Goal: Information Seeking & Learning: Check status

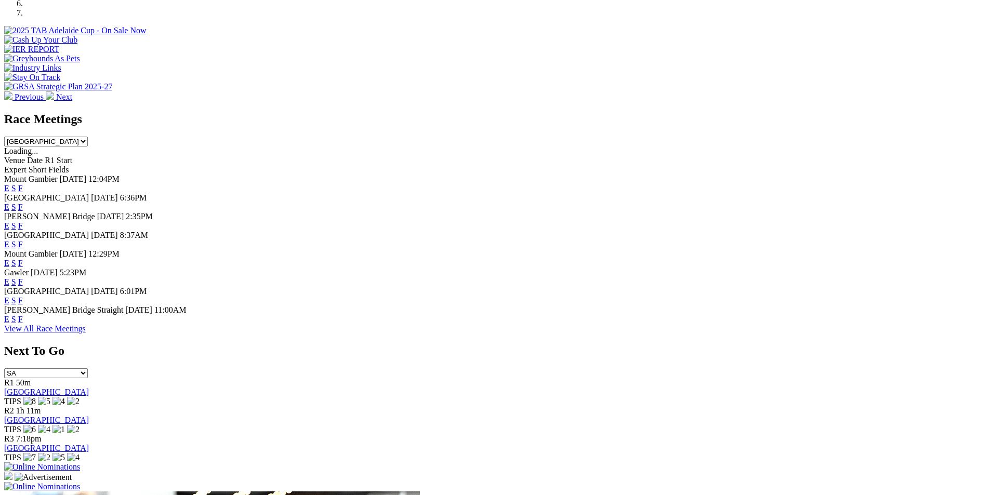
scroll to position [408, 0]
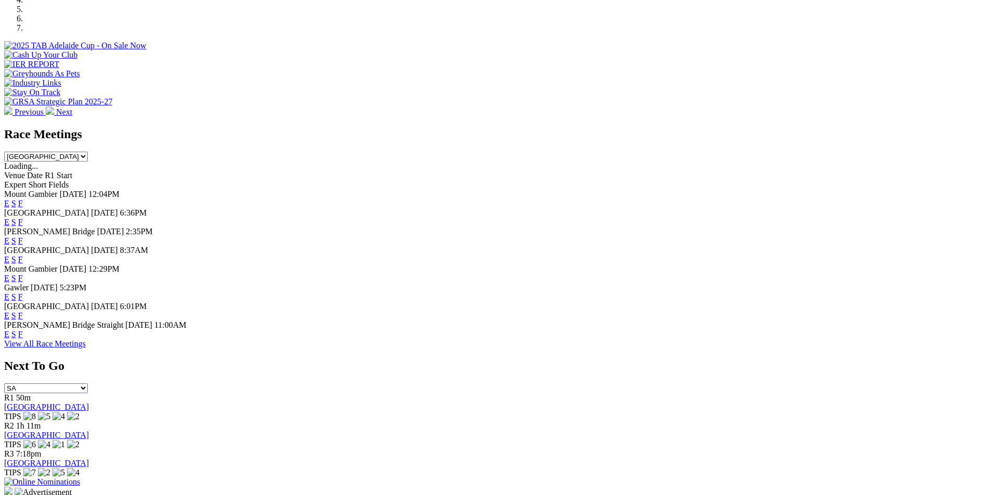
click at [23, 236] on link "F" at bounding box center [20, 240] width 5 height 9
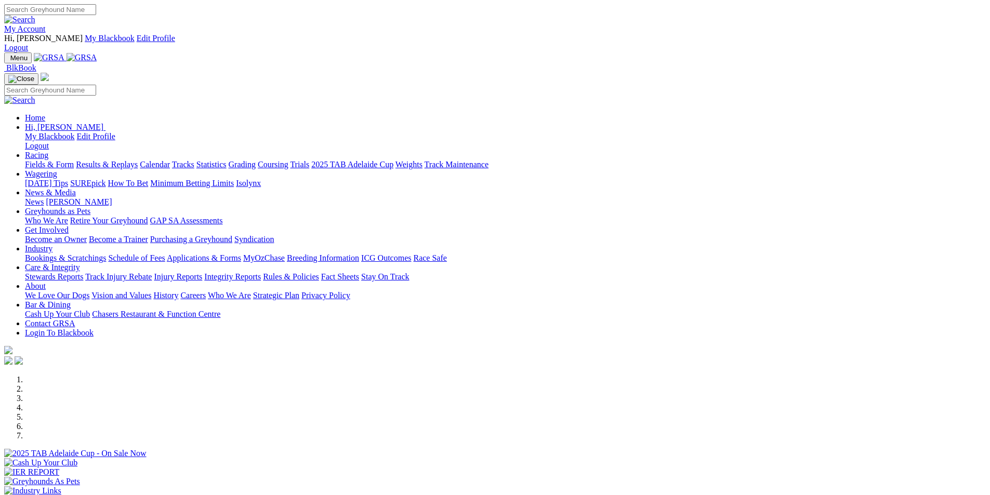
click at [138, 160] on link "Results & Replays" at bounding box center [107, 164] width 62 height 9
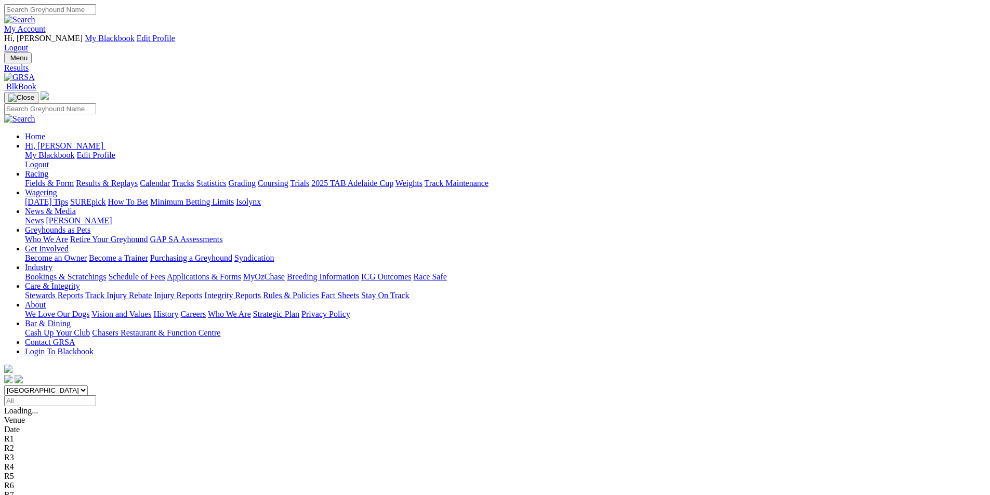
click at [46, 406] on span "SUMMARY" at bounding box center [25, 410] width 42 height 9
